Goal: Task Accomplishment & Management: Use online tool/utility

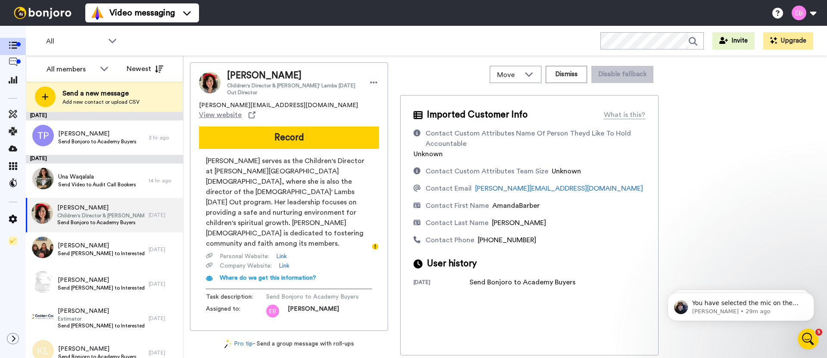
click at [273, 141] on div "Amandabarber [PERSON_NAME] Children's Director & [PERSON_NAME]' Lambs [DATE] Ou…" at bounding box center [289, 196] width 198 height 269
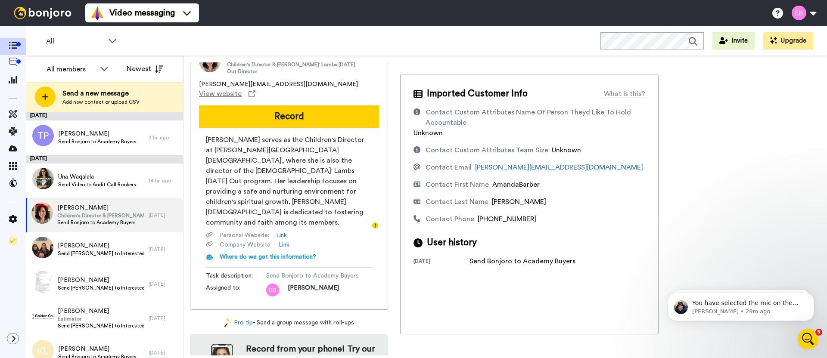
scroll to position [47, 0]
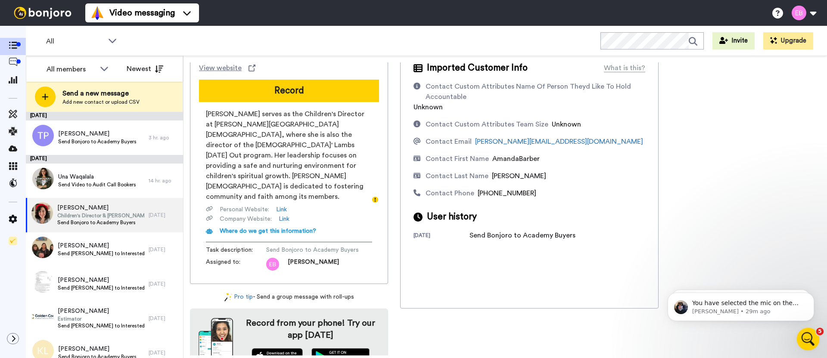
click at [806, 340] on icon "Open Intercom Messenger" at bounding box center [807, 338] width 14 height 14
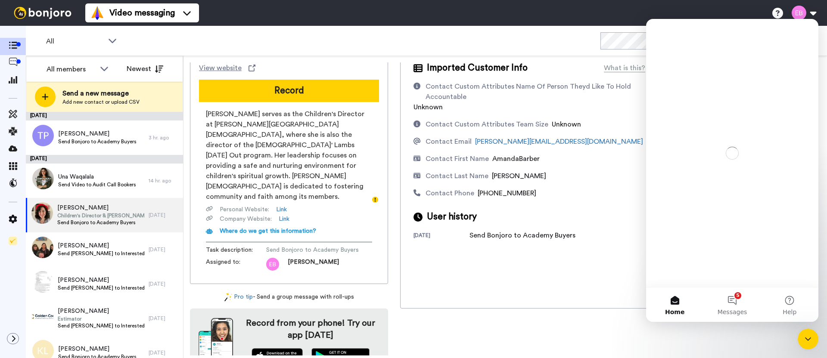
scroll to position [0, 0]
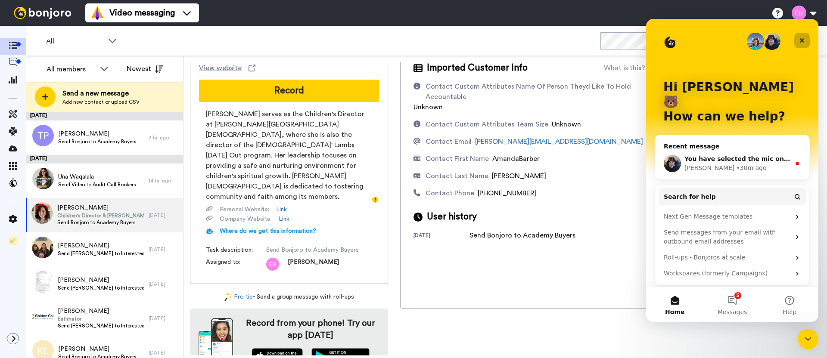
click at [803, 39] on icon "Close" at bounding box center [802, 40] width 5 height 5
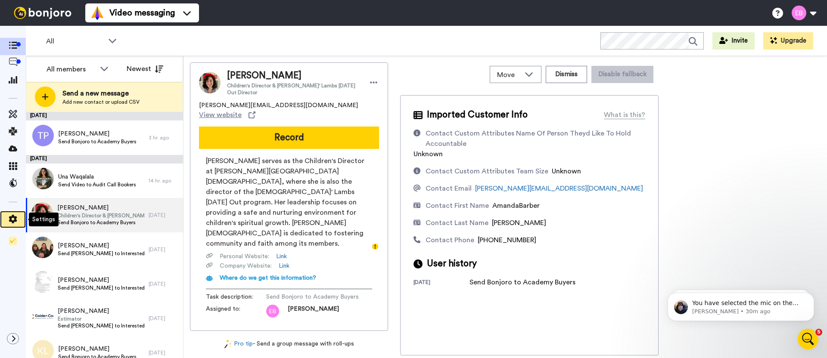
click at [11, 221] on icon at bounding box center [13, 219] width 8 height 9
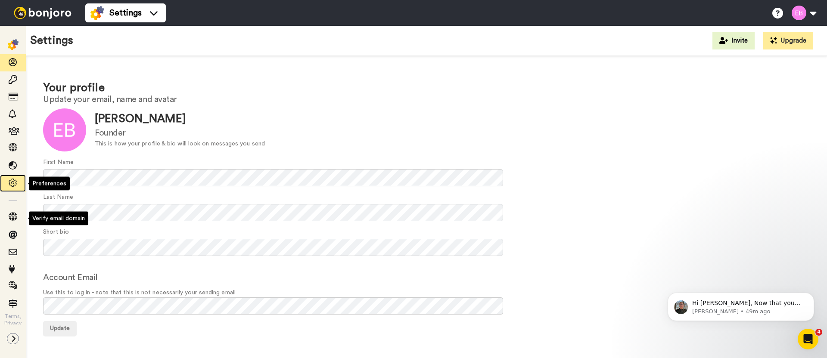
click at [12, 181] on icon at bounding box center [13, 183] width 9 height 9
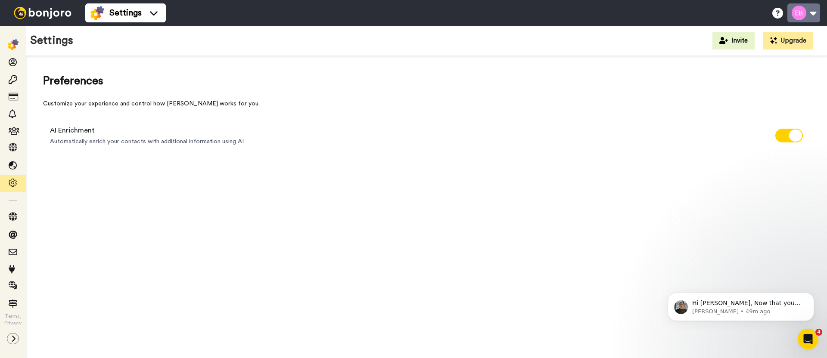
click at [815, 11] on button at bounding box center [803, 12] width 33 height 19
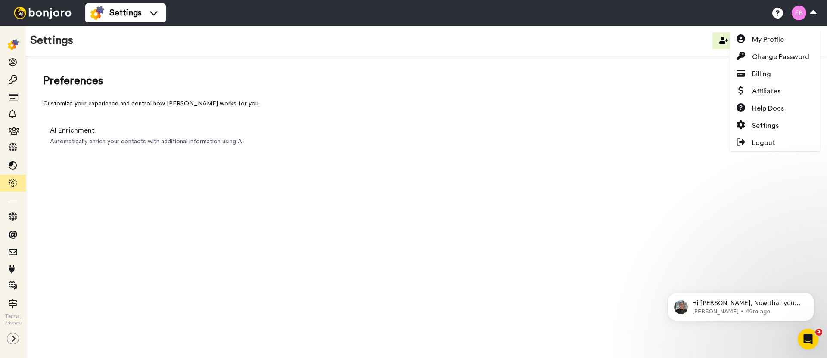
click at [590, 104] on div "Customize your experience and control how [PERSON_NAME] works for you." at bounding box center [426, 104] width 767 height 9
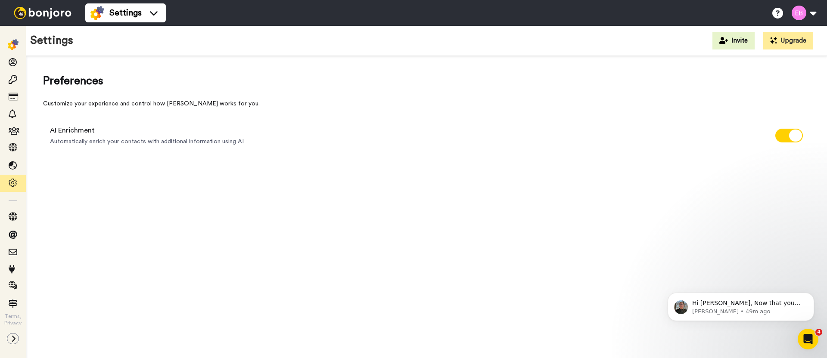
click at [47, 15] on img at bounding box center [42, 13] width 65 height 12
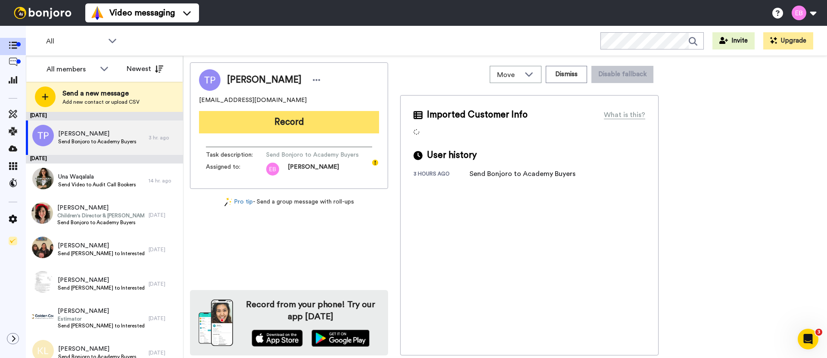
click at [277, 124] on button "Record" at bounding box center [289, 122] width 180 height 22
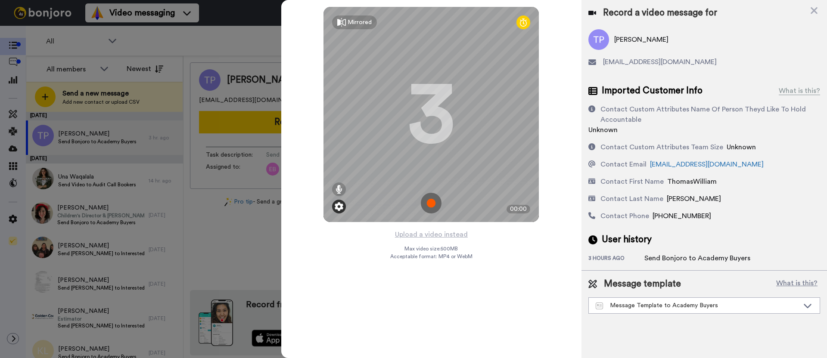
click at [339, 208] on img at bounding box center [339, 206] width 9 height 9
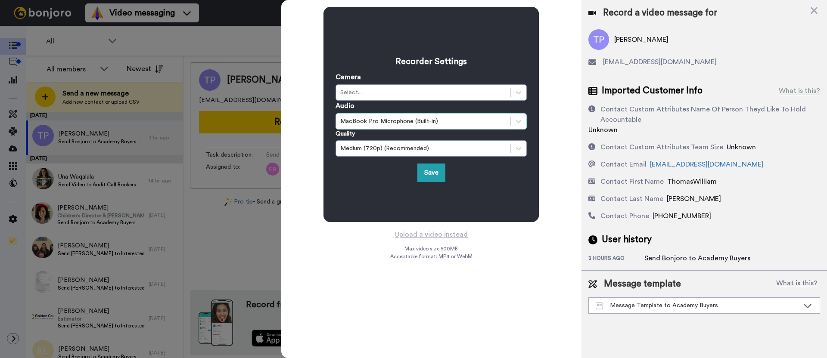
click at [459, 124] on div "MacBook Pro Microphone (Built-in)" at bounding box center [423, 121] width 166 height 9
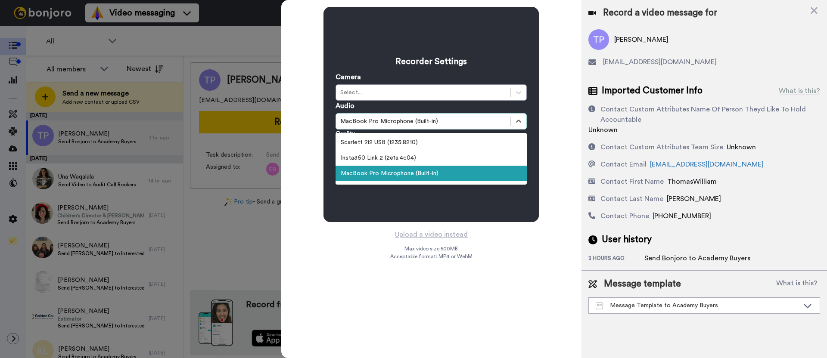
scroll to position [2, 0]
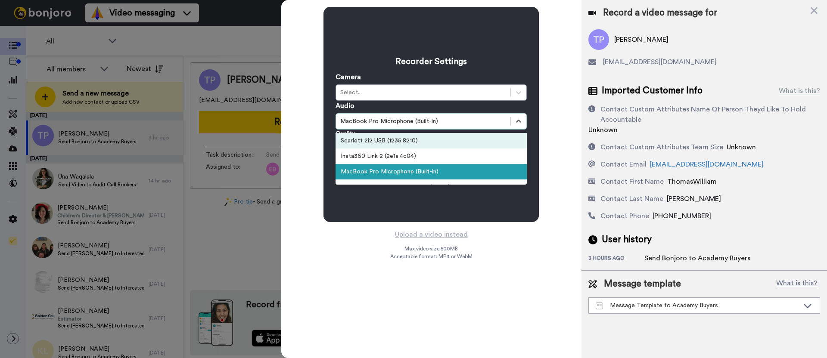
click at [447, 142] on div "Scarlett 2i2 USB (1235:8210)" at bounding box center [431, 141] width 191 height 16
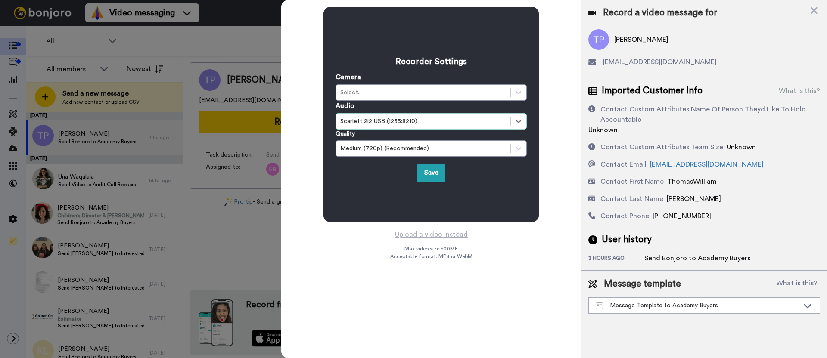
click at [367, 182] on div "Save" at bounding box center [431, 173] width 191 height 19
click at [431, 174] on button "Save" at bounding box center [431, 173] width 28 height 19
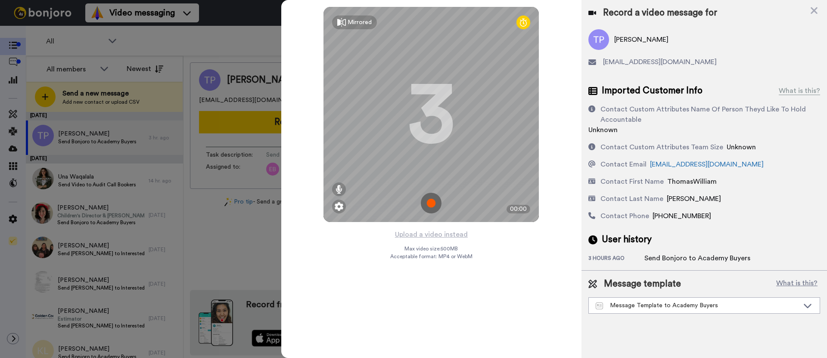
click at [436, 206] on img at bounding box center [431, 203] width 21 height 21
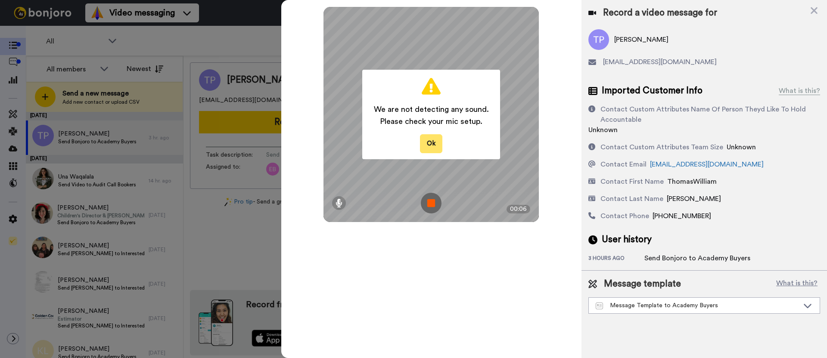
click at [435, 141] on button "Ok" at bounding box center [431, 143] width 22 height 19
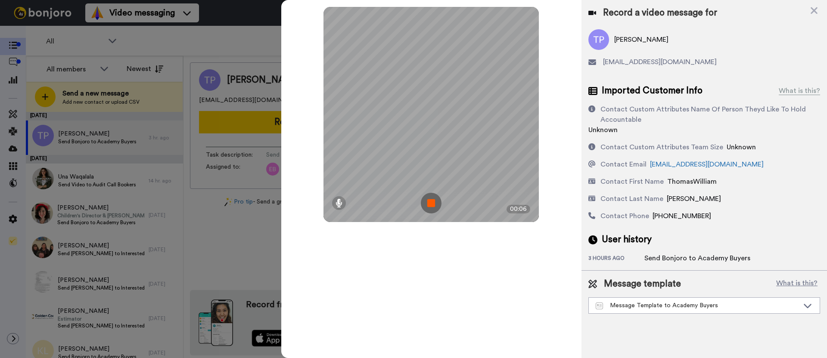
click at [807, 13] on div "Record a video message for" at bounding box center [704, 13] width 232 height 12
click at [815, 9] on icon at bounding box center [814, 10] width 7 height 7
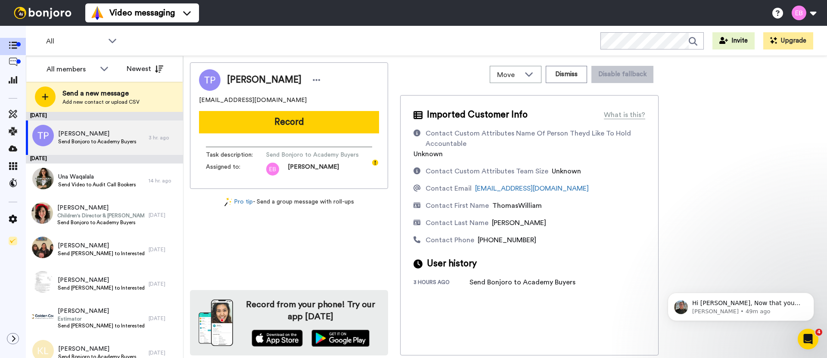
scroll to position [0, 0]
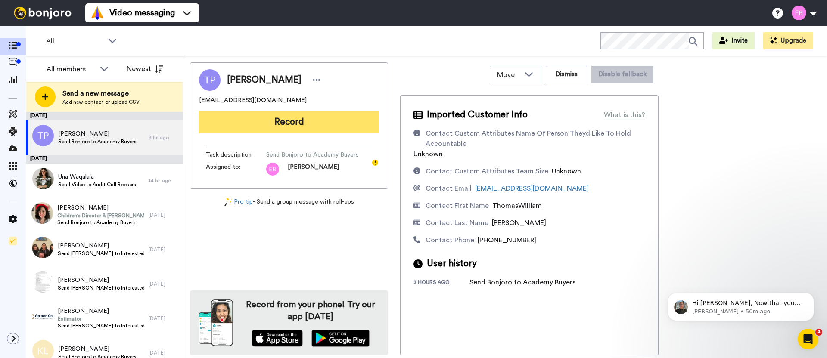
drag, startPoint x: 258, startPoint y: 111, endPoint x: 285, endPoint y: 114, distance: 27.3
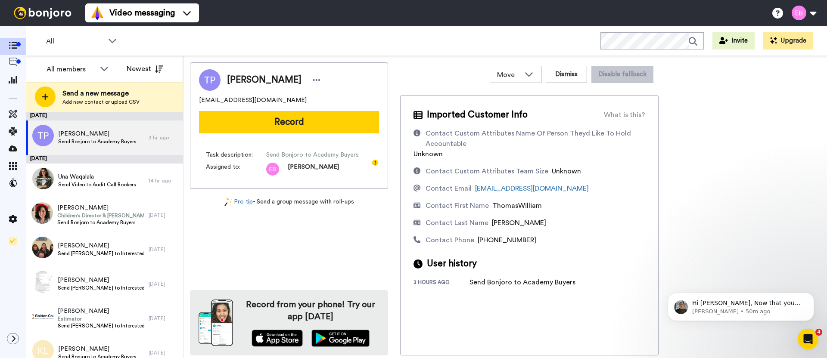
click at [258, 111] on button "Record" at bounding box center [289, 122] width 180 height 22
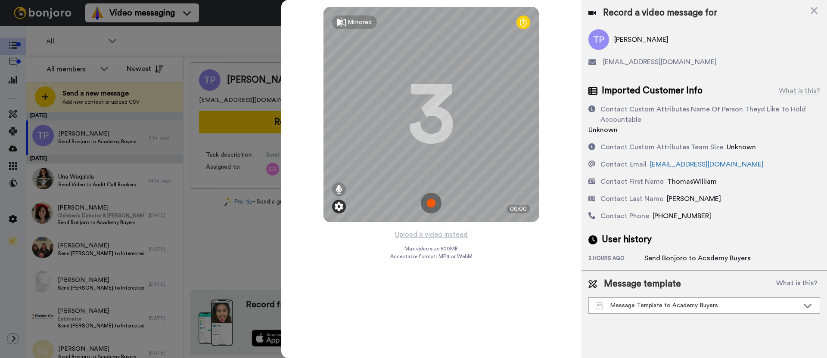
click at [337, 207] on img at bounding box center [339, 206] width 9 height 9
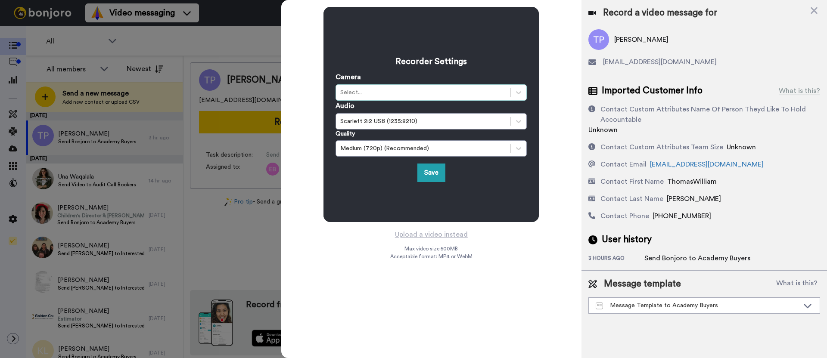
click at [407, 90] on div "Select..." at bounding box center [423, 92] width 166 height 9
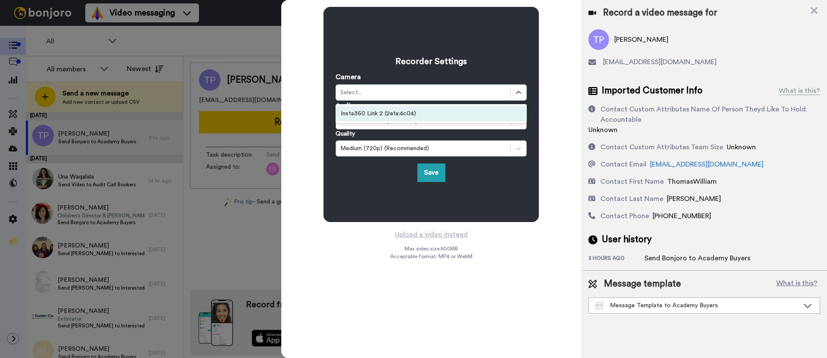
click at [407, 113] on div "Insta360 Link 2 (2e1a:4c04)" at bounding box center [431, 114] width 191 height 16
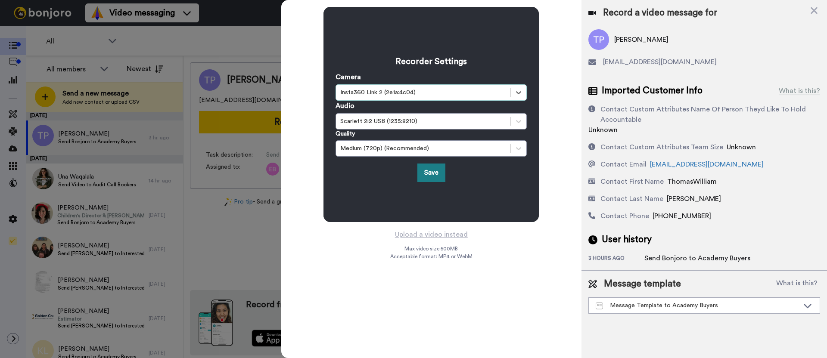
click at [433, 171] on button "Save" at bounding box center [431, 173] width 28 height 19
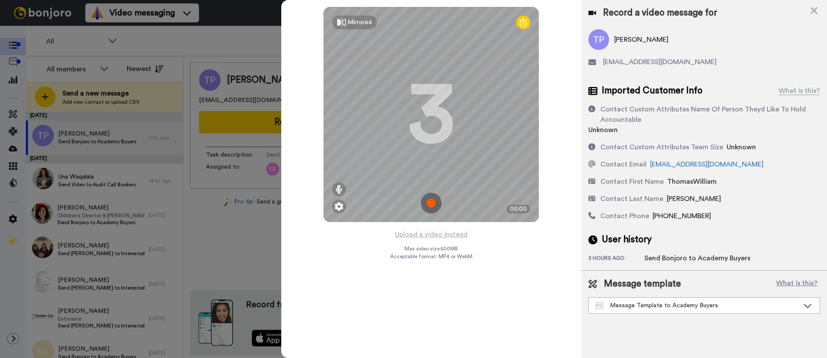
click at [439, 203] on img at bounding box center [431, 203] width 21 height 21
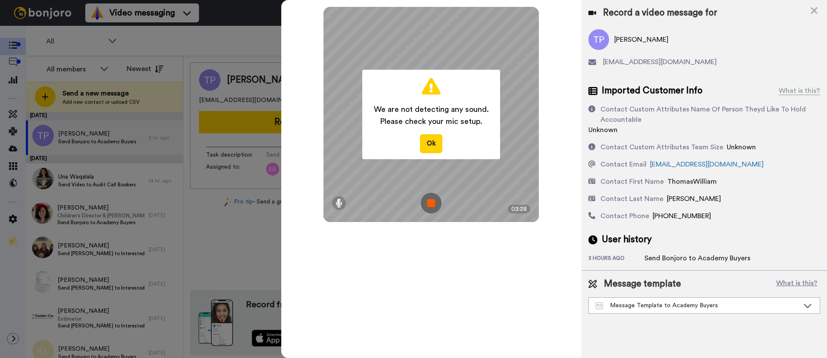
drag, startPoint x: 817, startPoint y: 9, endPoint x: 806, endPoint y: 88, distance: 79.6
click at [818, 9] on icon at bounding box center [814, 10] width 9 height 11
